Goal: Information Seeking & Learning: Learn about a topic

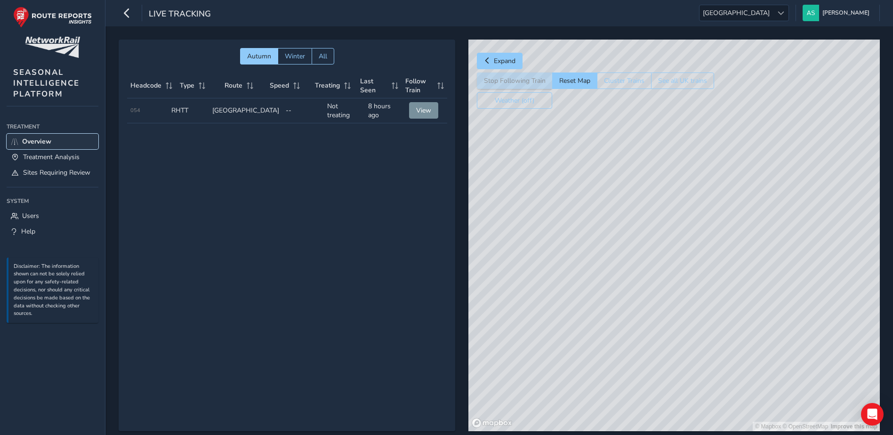
click at [35, 142] on span "Overview" at bounding box center [36, 141] width 29 height 9
click at [44, 154] on span "Treatment Analysis" at bounding box center [51, 157] width 56 height 9
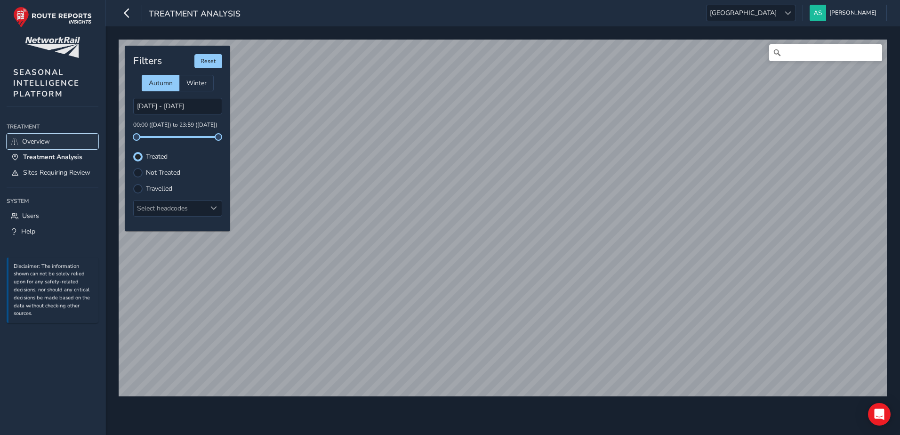
click at [37, 145] on span "Overview" at bounding box center [36, 141] width 28 height 9
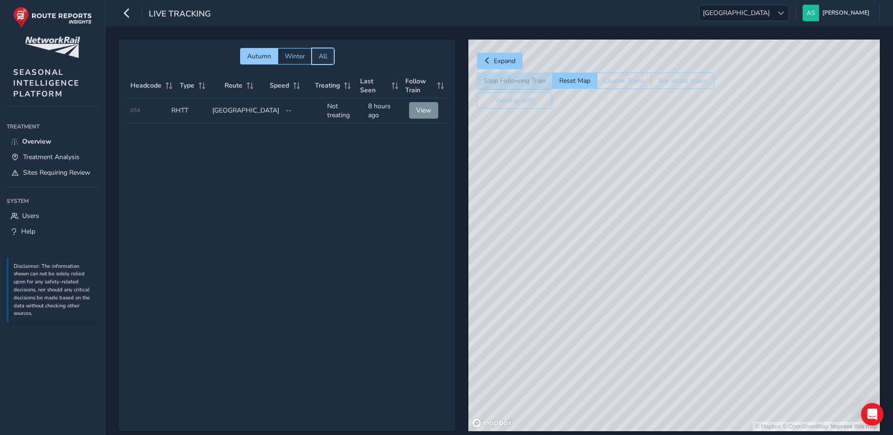
click at [328, 57] on button "All" at bounding box center [323, 56] width 23 height 16
click at [274, 56] on button "Autumn" at bounding box center [259, 56] width 38 height 16
drag, startPoint x: 803, startPoint y: 259, endPoint x: 738, endPoint y: 178, distance: 103.8
click at [738, 178] on div "© Mapbox © OpenStreetMap Improve this map" at bounding box center [673, 236] width 411 height 392
click at [740, 190] on div "© Mapbox © OpenStreetMap Improve this map" at bounding box center [673, 236] width 411 height 392
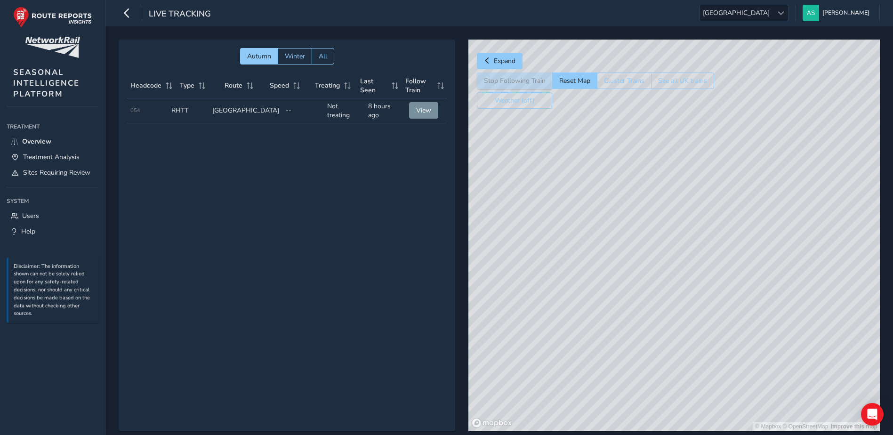
drag, startPoint x: 751, startPoint y: 207, endPoint x: 756, endPoint y: 214, distance: 8.5
click at [756, 214] on div "© Mapbox © OpenStreetMap Improve this map" at bounding box center [673, 236] width 411 height 392
drag, startPoint x: 749, startPoint y: 176, endPoint x: 758, endPoint y: 200, distance: 25.2
click at [758, 200] on div "© Mapbox © OpenStreetMap Improve this map" at bounding box center [673, 236] width 411 height 392
click at [676, 78] on button "See all UK trains" at bounding box center [682, 80] width 63 height 16
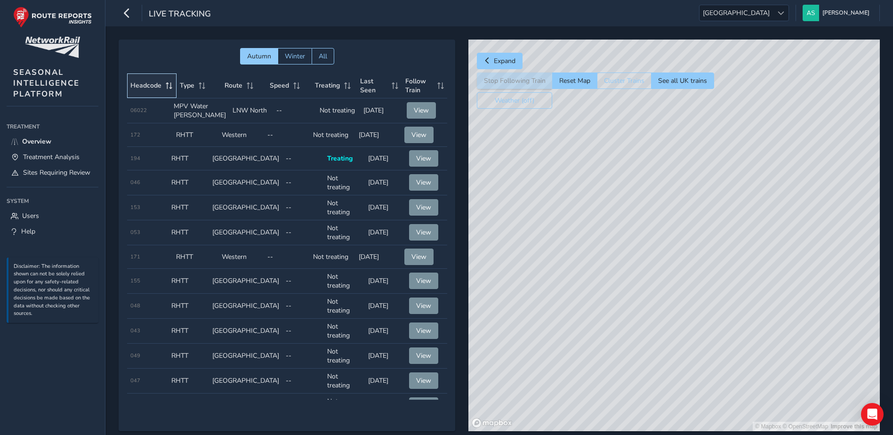
click at [158, 86] on span "Headcode" at bounding box center [145, 85] width 31 height 9
click at [190, 86] on span "Type" at bounding box center [187, 85] width 15 height 9
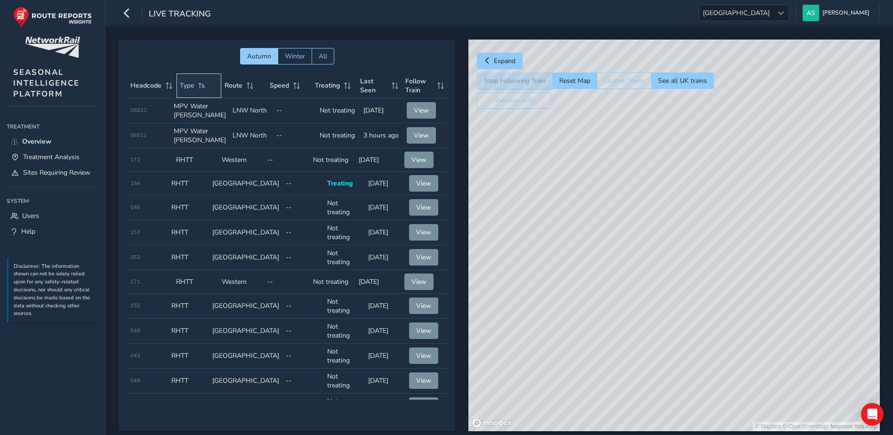
click at [190, 86] on span "Type" at bounding box center [187, 85] width 15 height 9
